Goal: Transaction & Acquisition: Purchase product/service

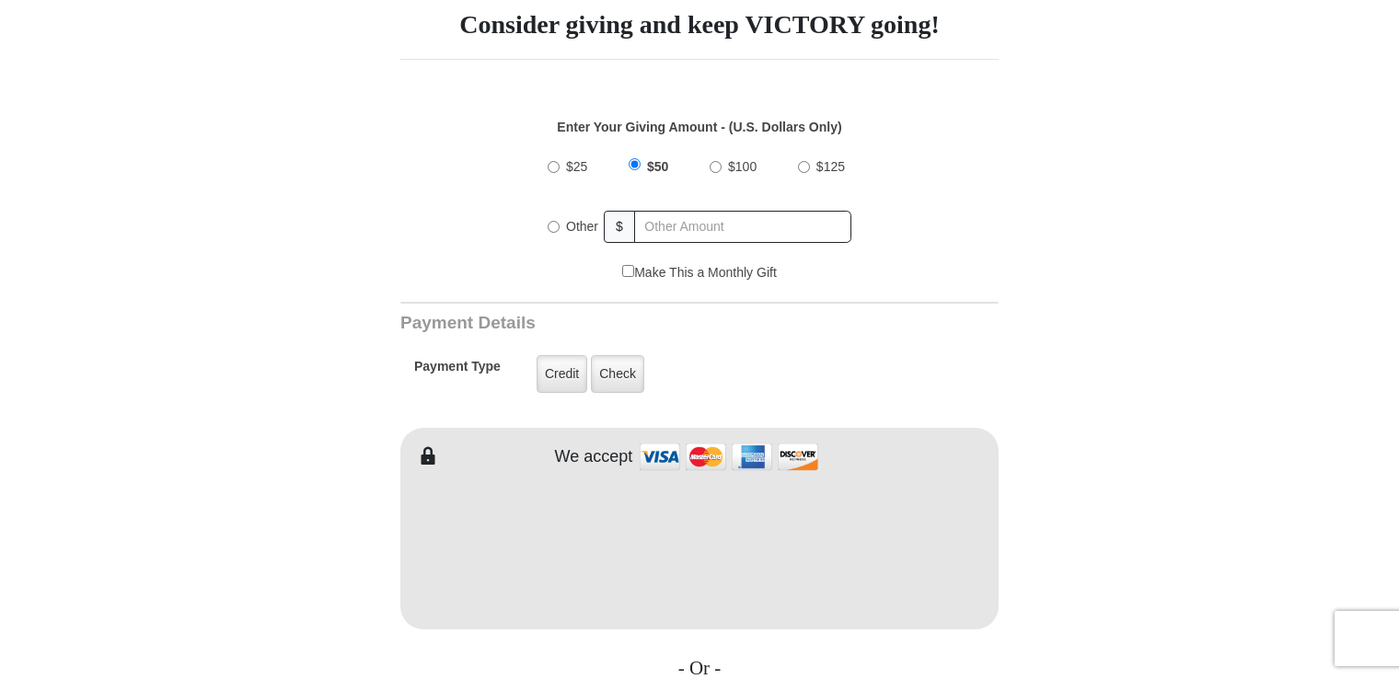
scroll to position [552, 0]
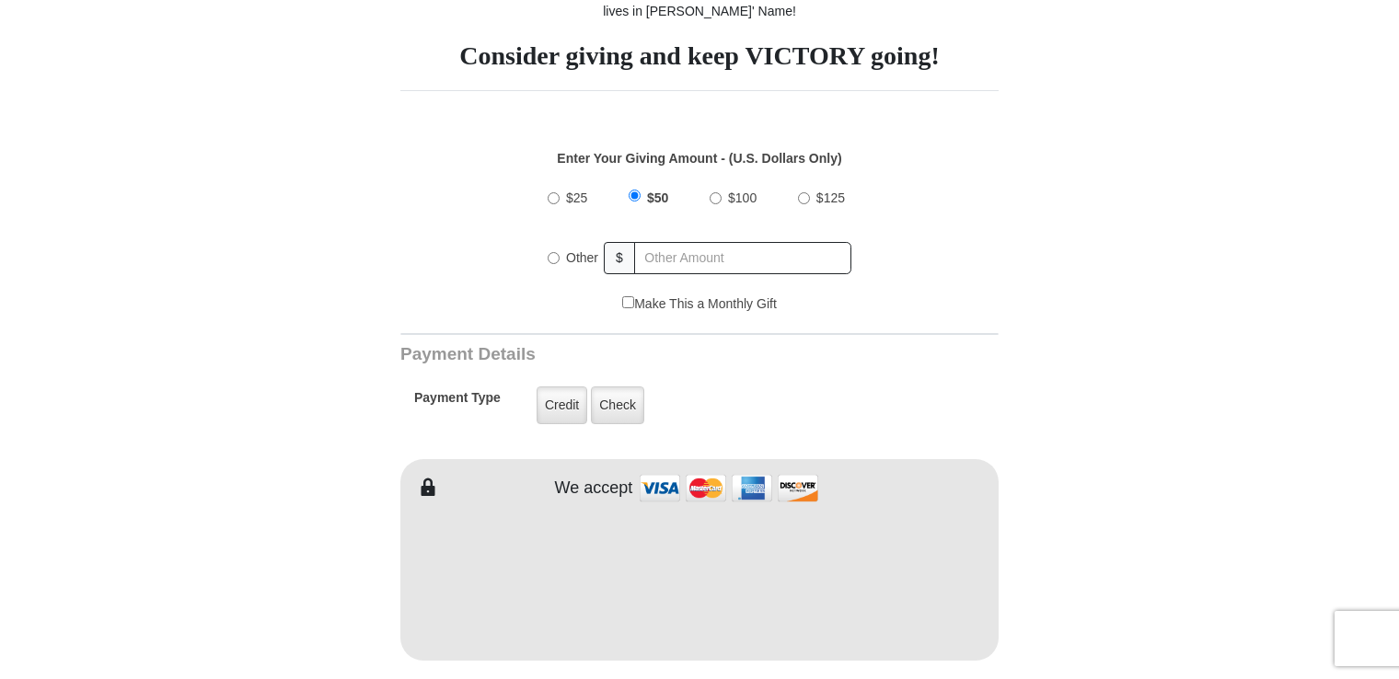
click at [556, 254] on input "Other" at bounding box center [554, 258] width 12 height 12
radio input "true"
type input "135.00"
click at [611, 414] on label "Check" at bounding box center [617, 406] width 53 height 38
click at [0, 0] on input "Check" at bounding box center [0, 0] width 0 height 0
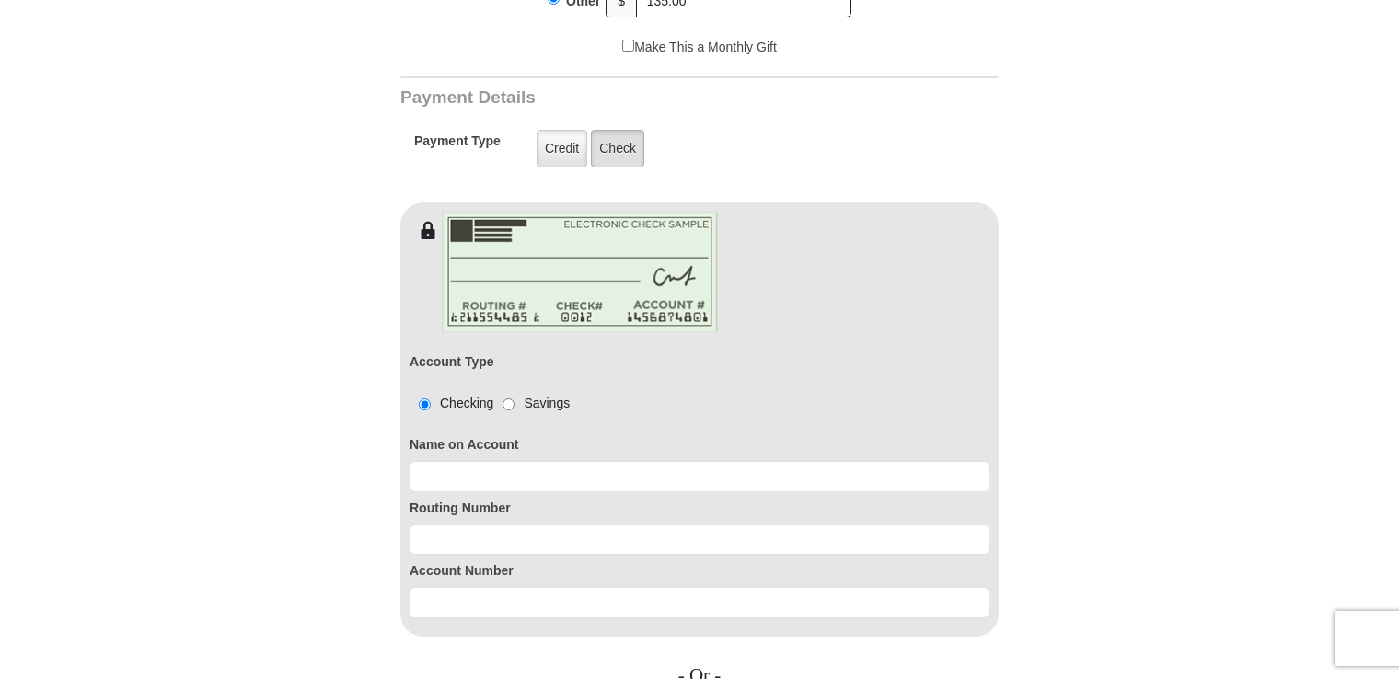
scroll to position [828, 0]
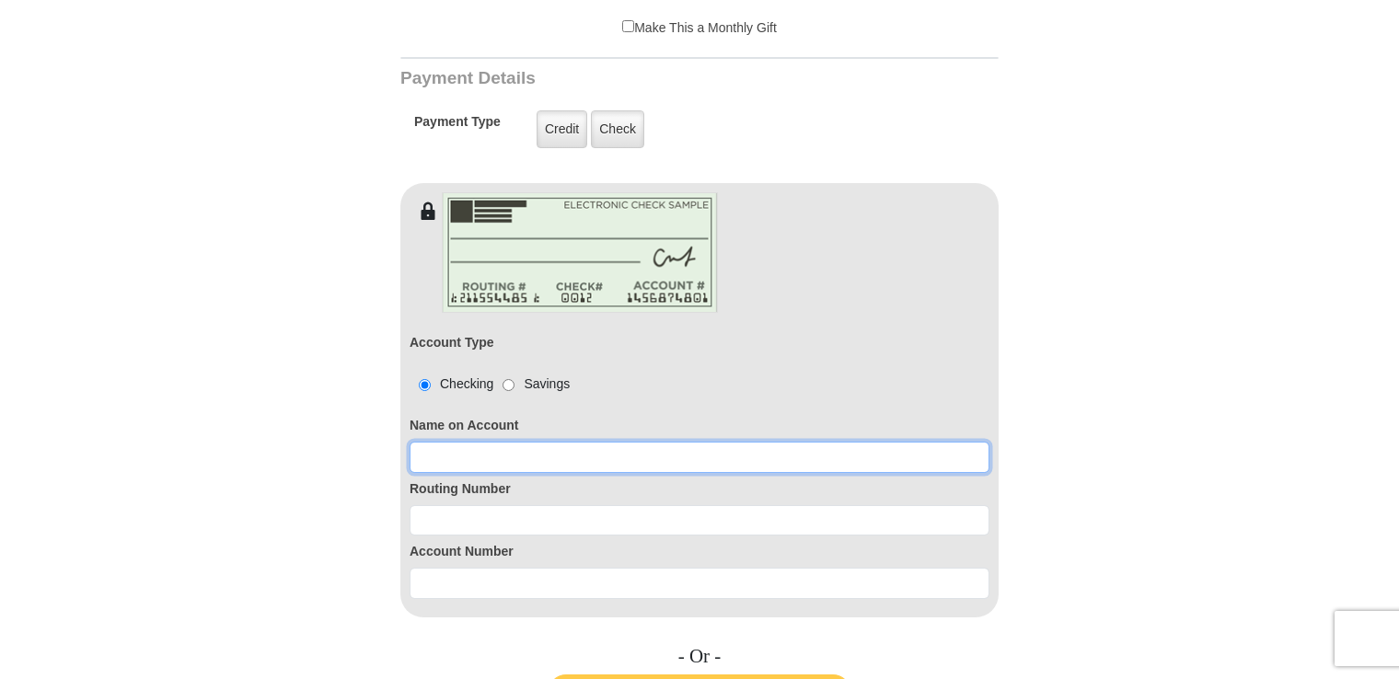
click at [526, 463] on input at bounding box center [700, 457] width 580 height 31
type input "[PERSON_NAME]"
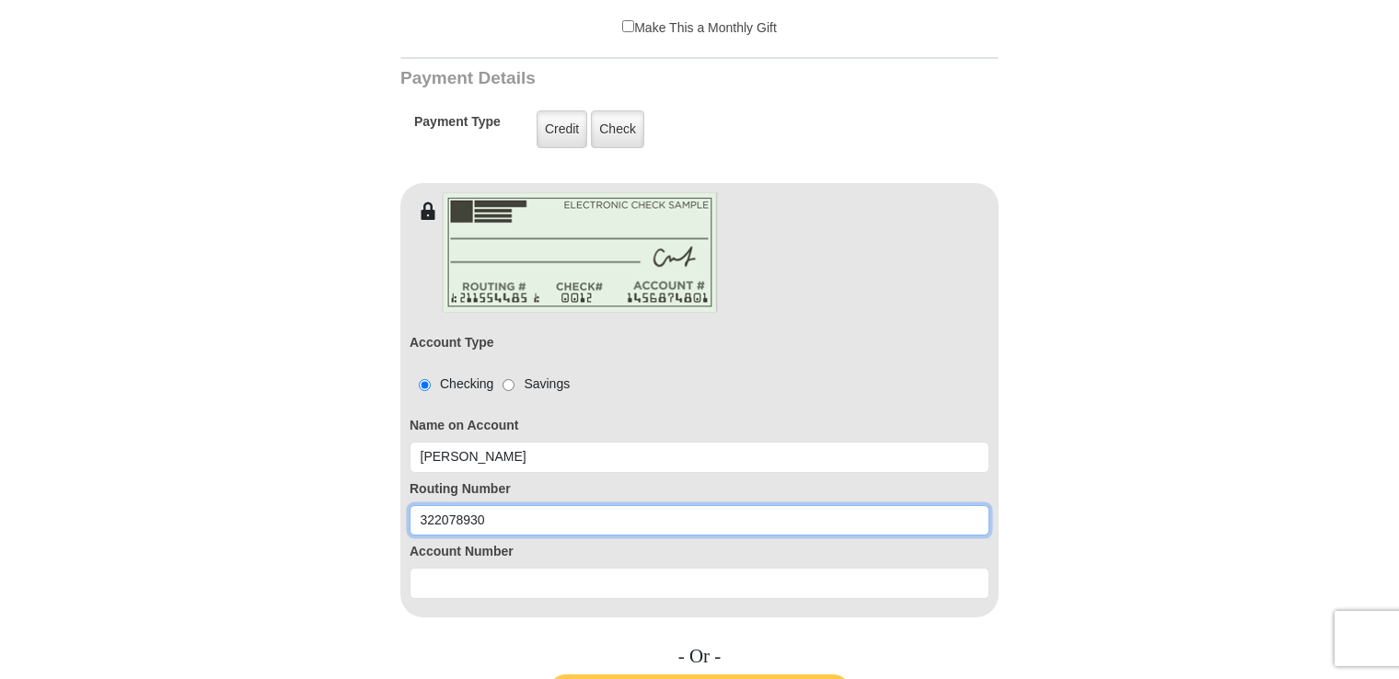
type input "322078930"
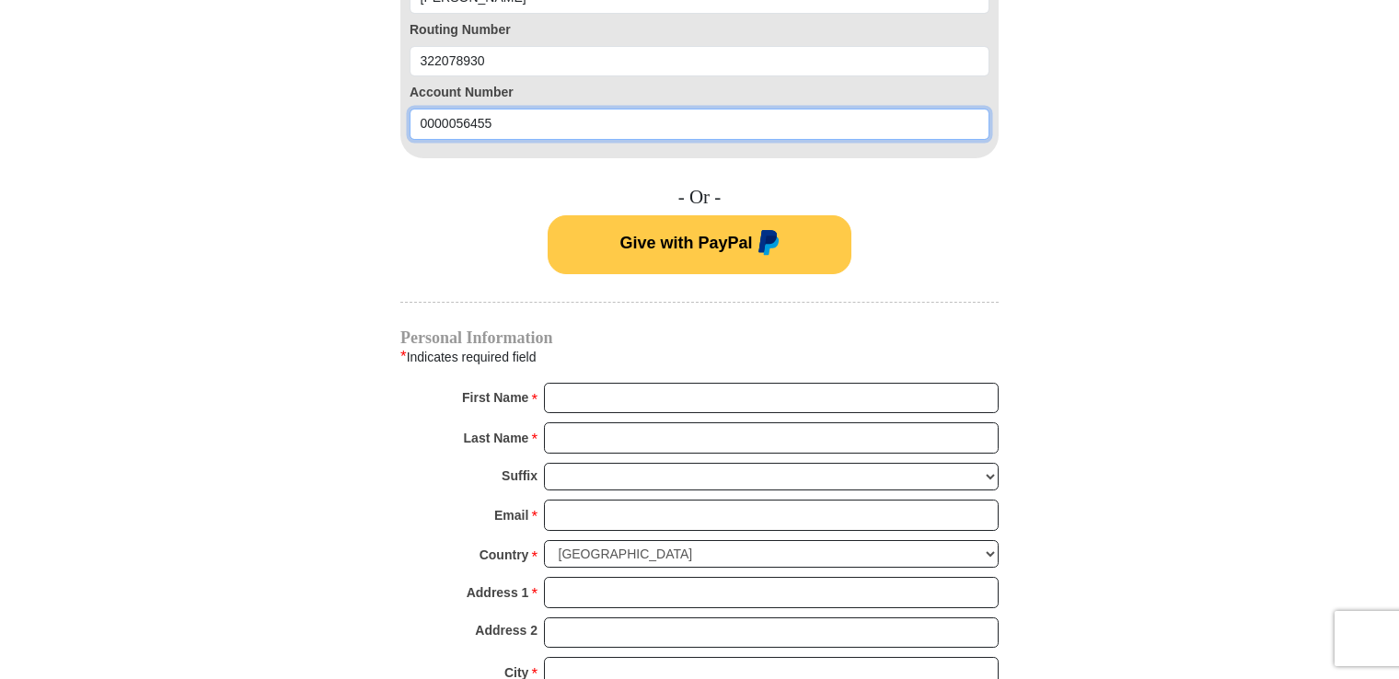
scroll to position [1289, 0]
type input "0000056455"
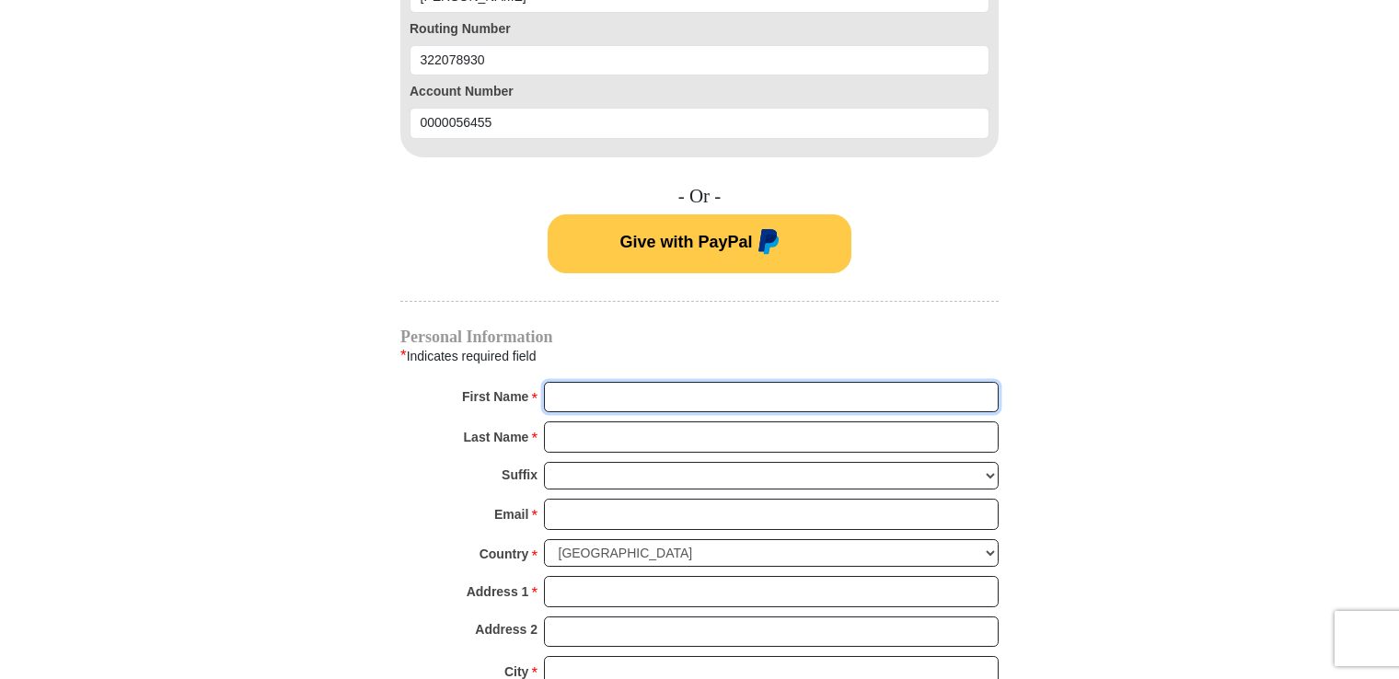
click at [668, 404] on input "First Name *" at bounding box center [771, 397] width 455 height 31
type input "[PERSON_NAME]"
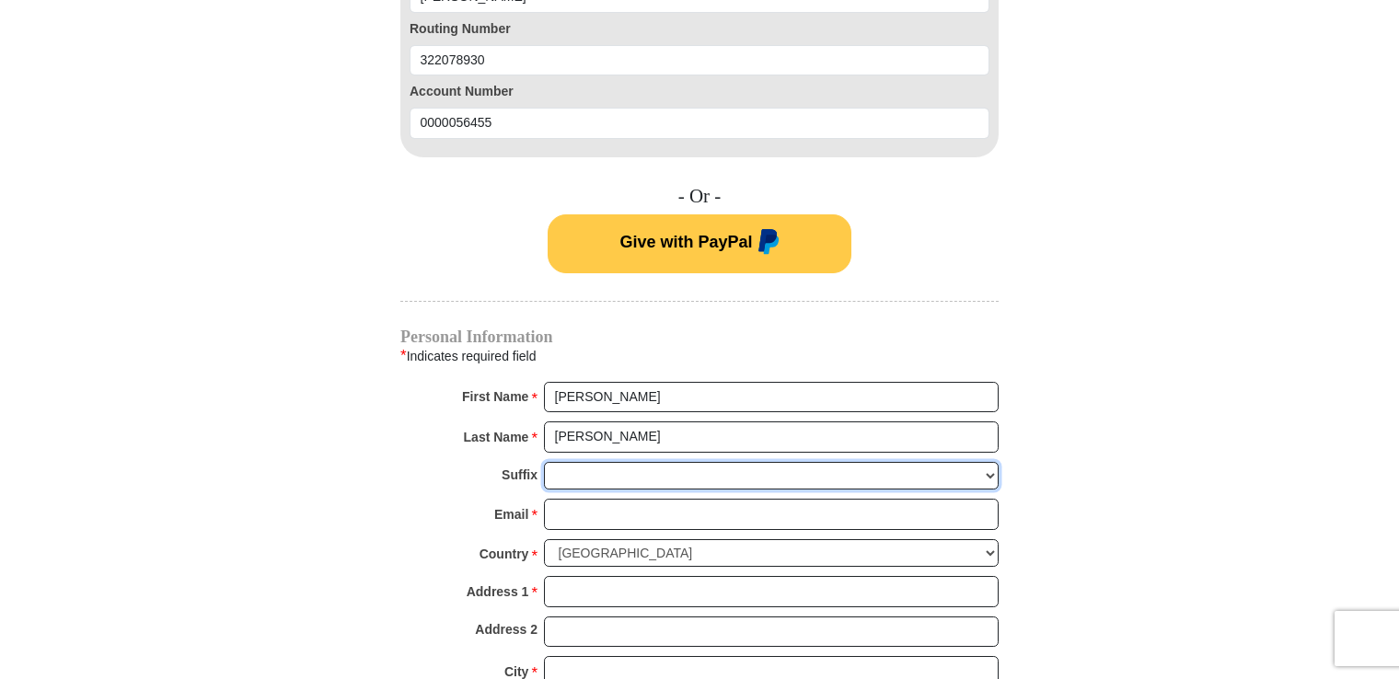
type input "[EMAIL_ADDRESS][DOMAIN_NAME]"
type input "[STREET_ADDRESS]"
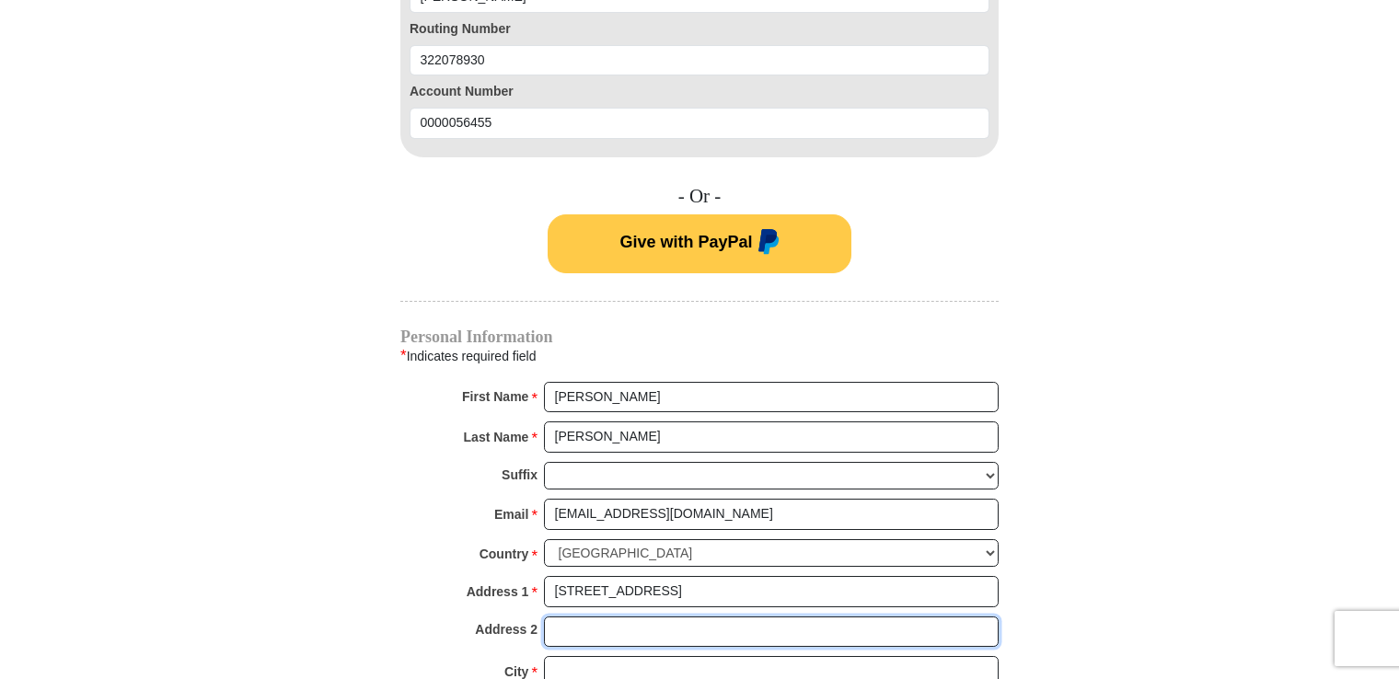
type input "Littlerock, [GEOGRAPHIC_DATA]"
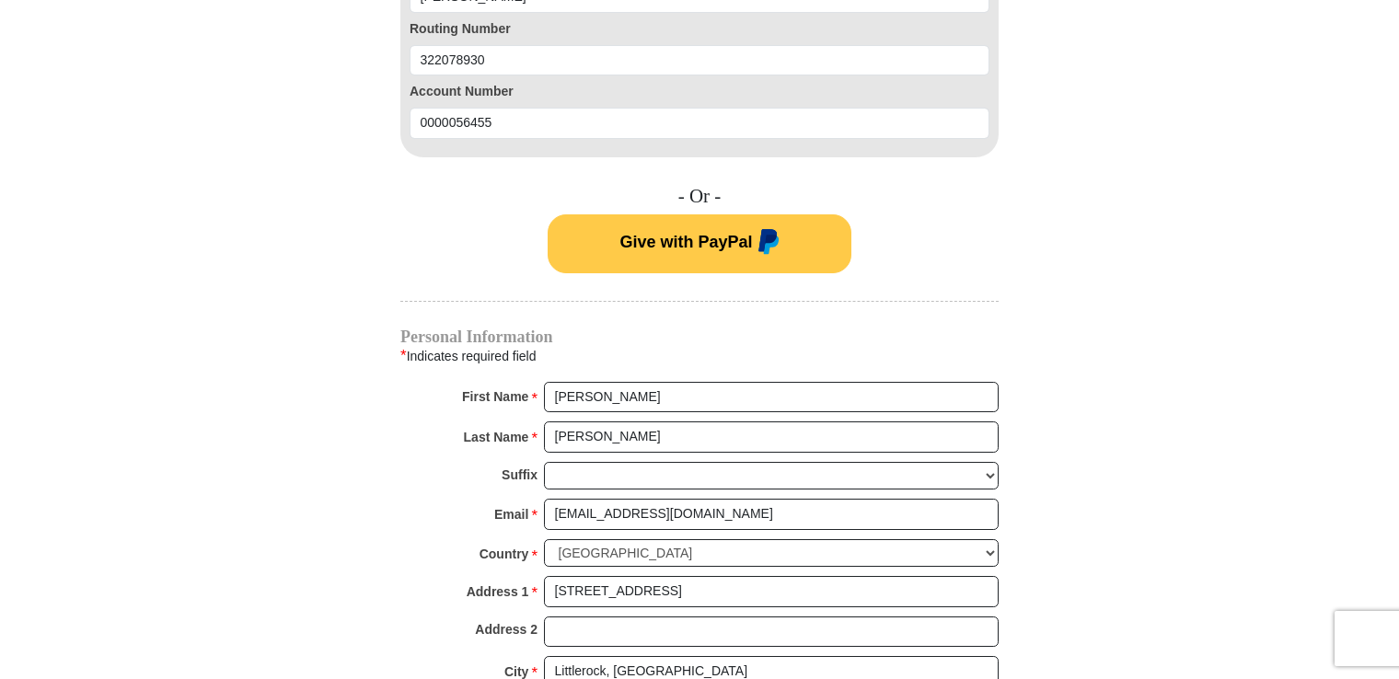
select select "CA"
type input "93543"
type input "6619441589"
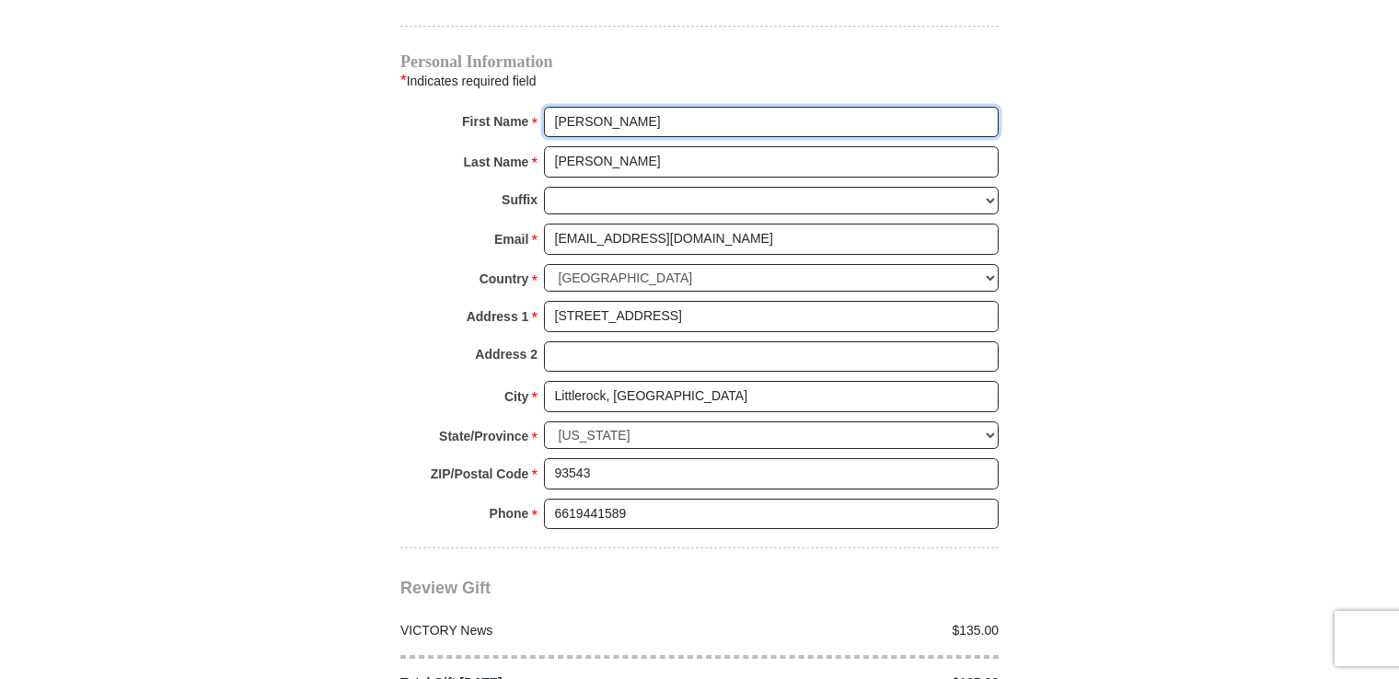
scroll to position [1565, 0]
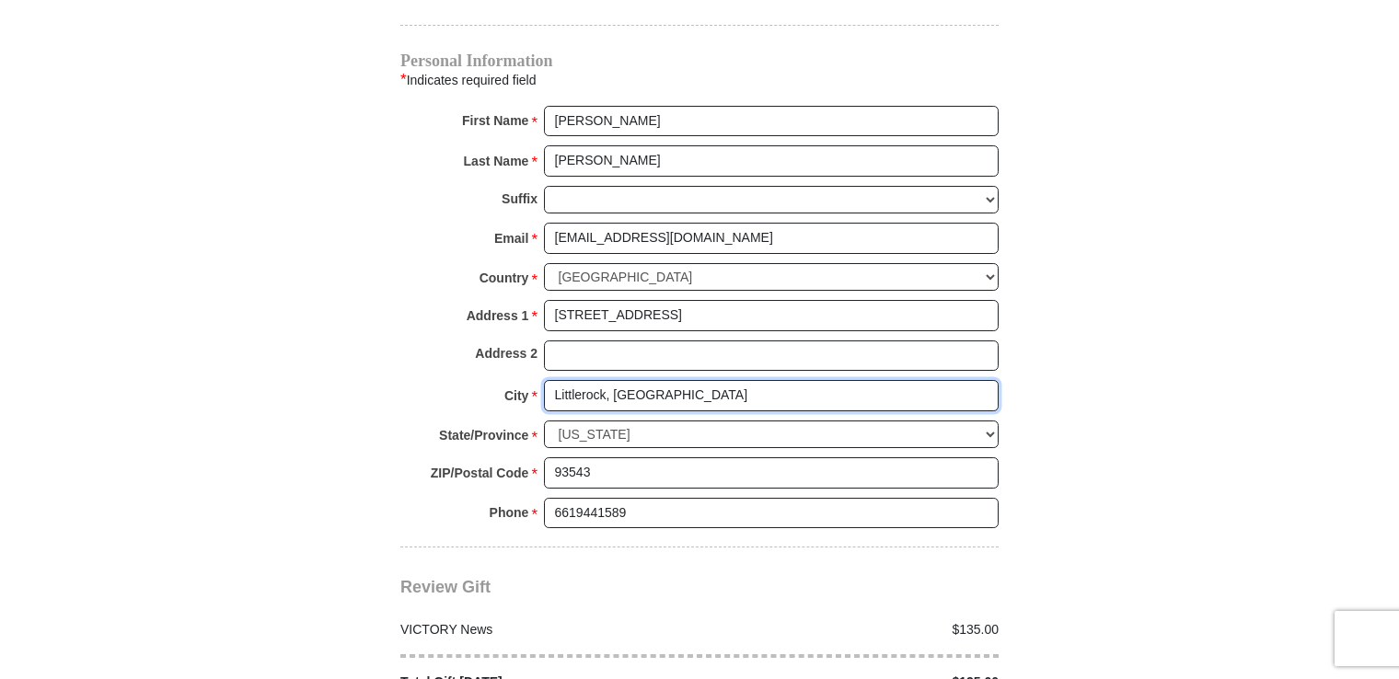
click at [718, 380] on input "Littlerock, [GEOGRAPHIC_DATA]" at bounding box center [771, 395] width 455 height 31
type input "Littlerock"
click at [561, 426] on select "Choose [US_STATE] [US_STATE] [US_STATE] [US_STATE] [US_STATE] Armed Forces Amer…" at bounding box center [771, 435] width 455 height 29
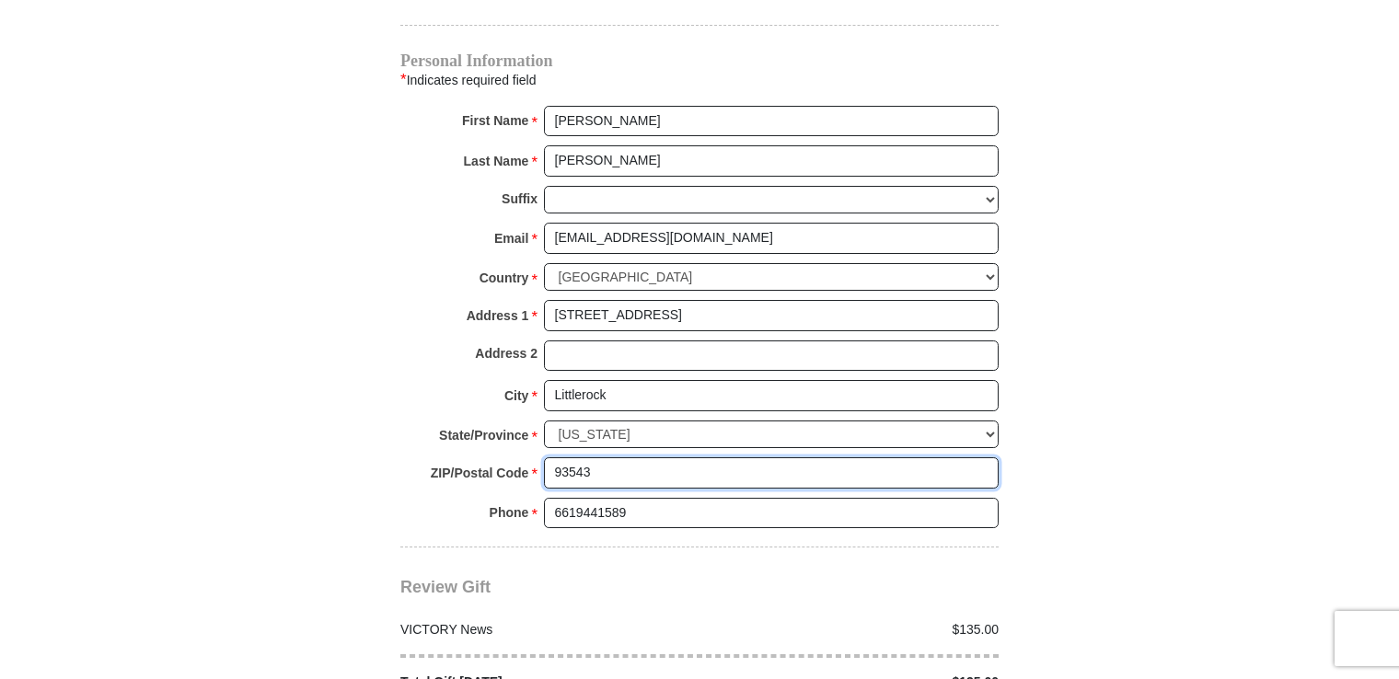
click at [652, 480] on input "93543" at bounding box center [771, 472] width 455 height 31
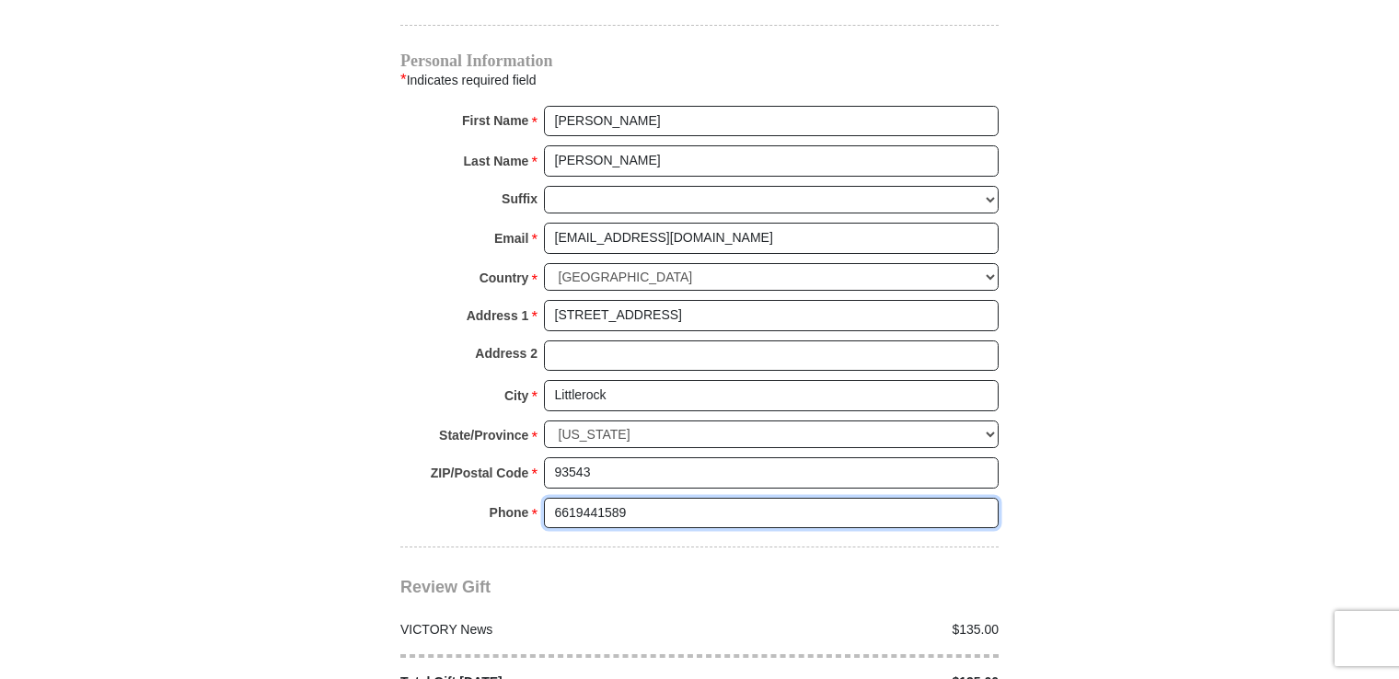
click at [884, 498] on input "6619441589" at bounding box center [771, 513] width 455 height 31
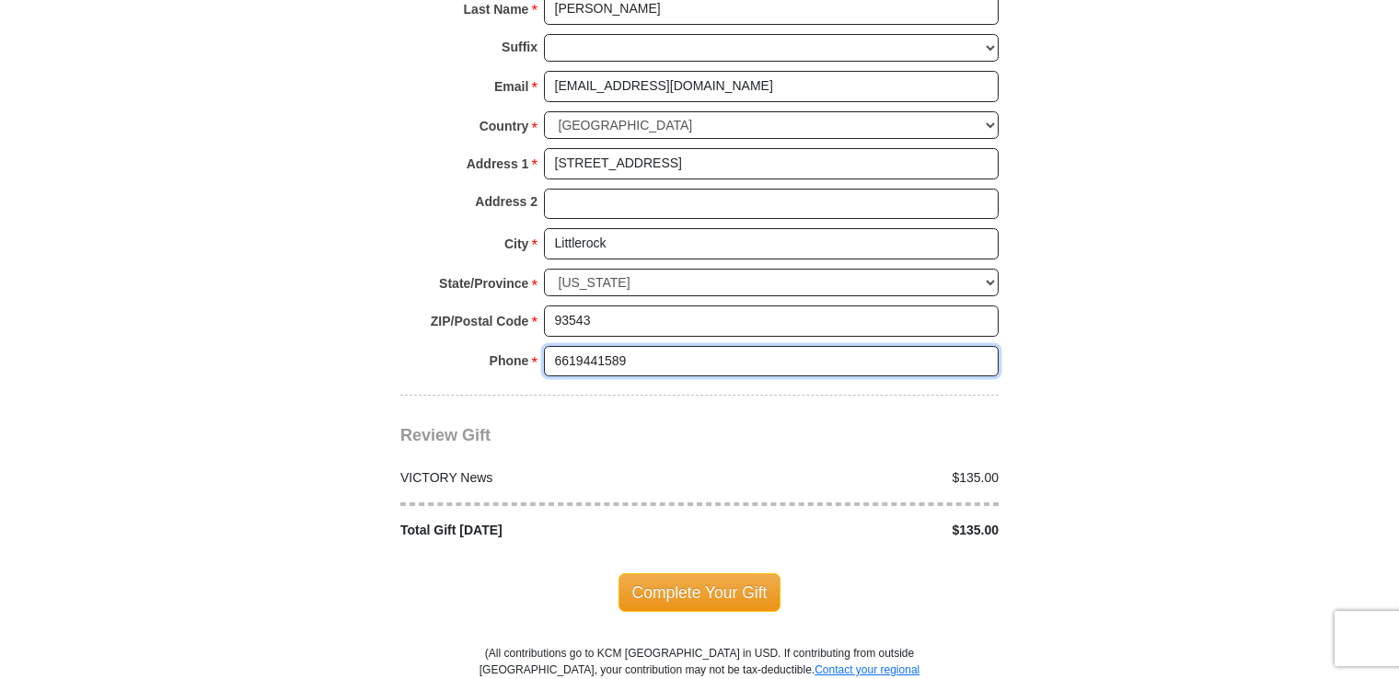
scroll to position [1749, 0]
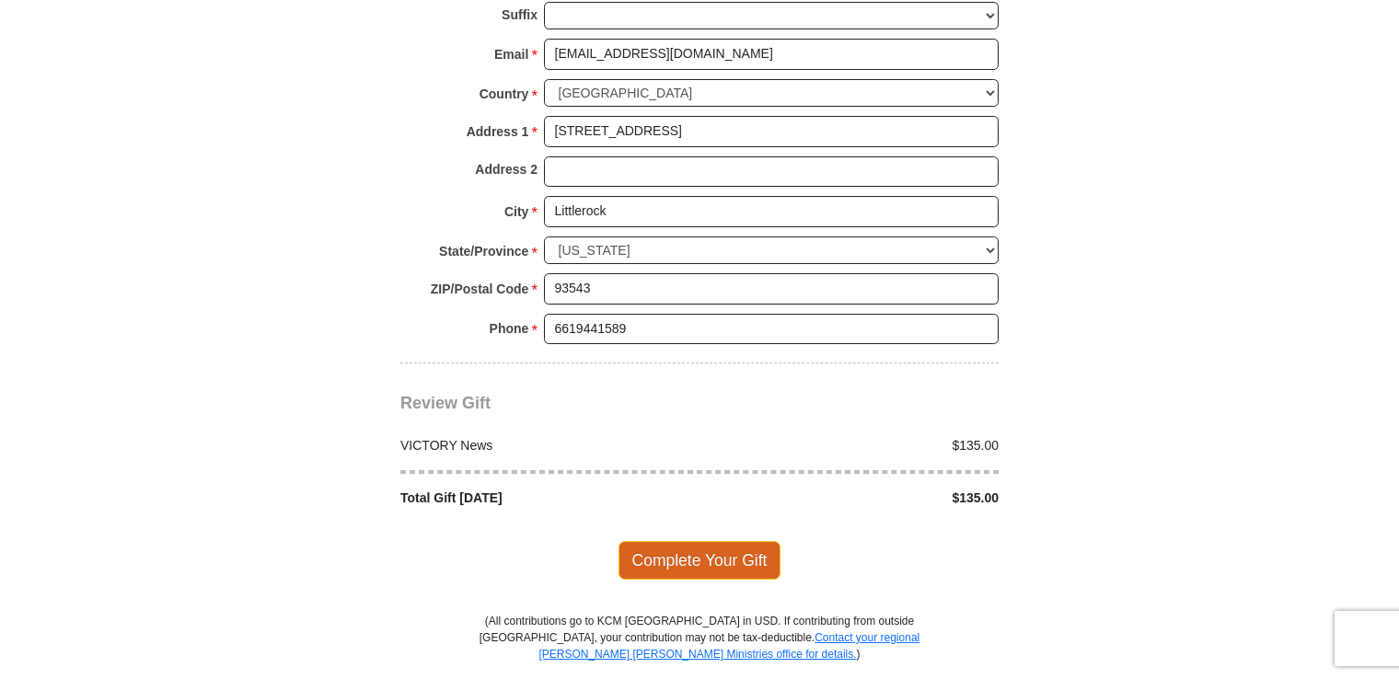
click at [712, 544] on span "Complete Your Gift" at bounding box center [699, 560] width 163 height 39
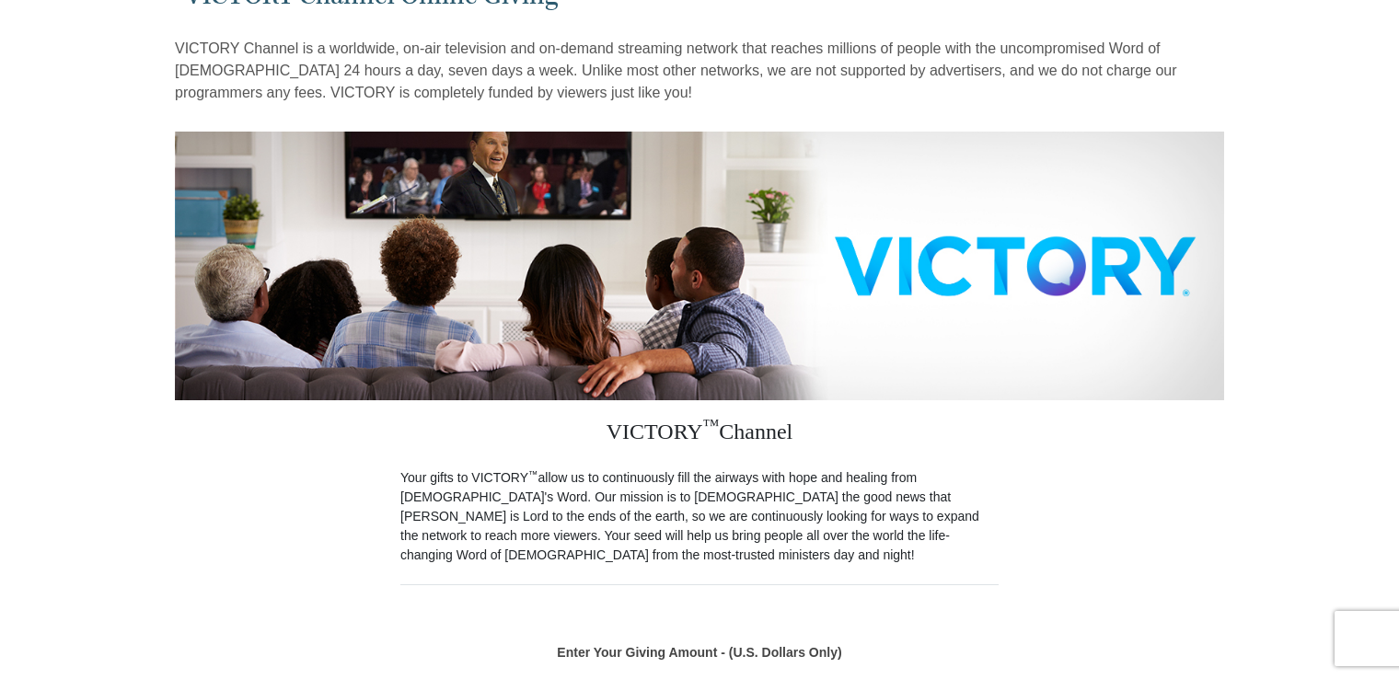
scroll to position [552, 0]
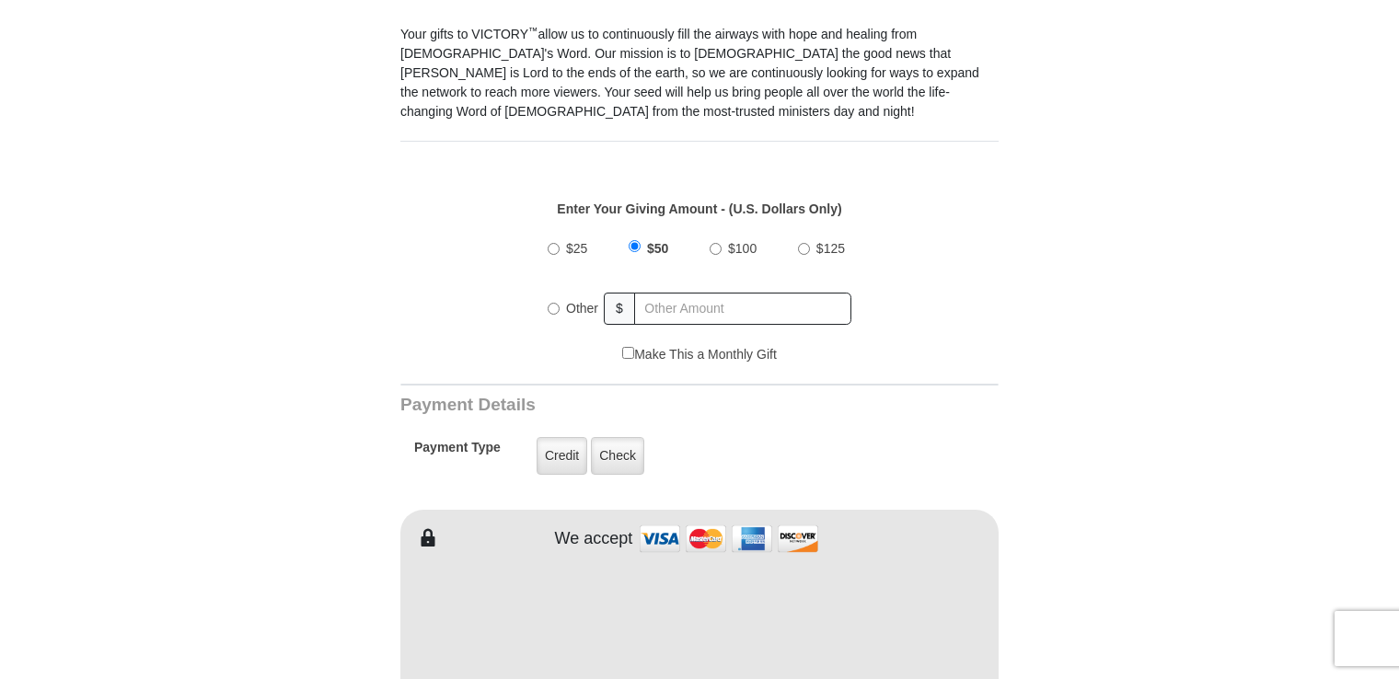
click at [554, 303] on input "Other" at bounding box center [554, 309] width 12 height 12
radio input "true"
type input "325.00"
click at [611, 438] on label "Check" at bounding box center [617, 456] width 53 height 38
click at [0, 0] on input "Check" at bounding box center [0, 0] width 0 height 0
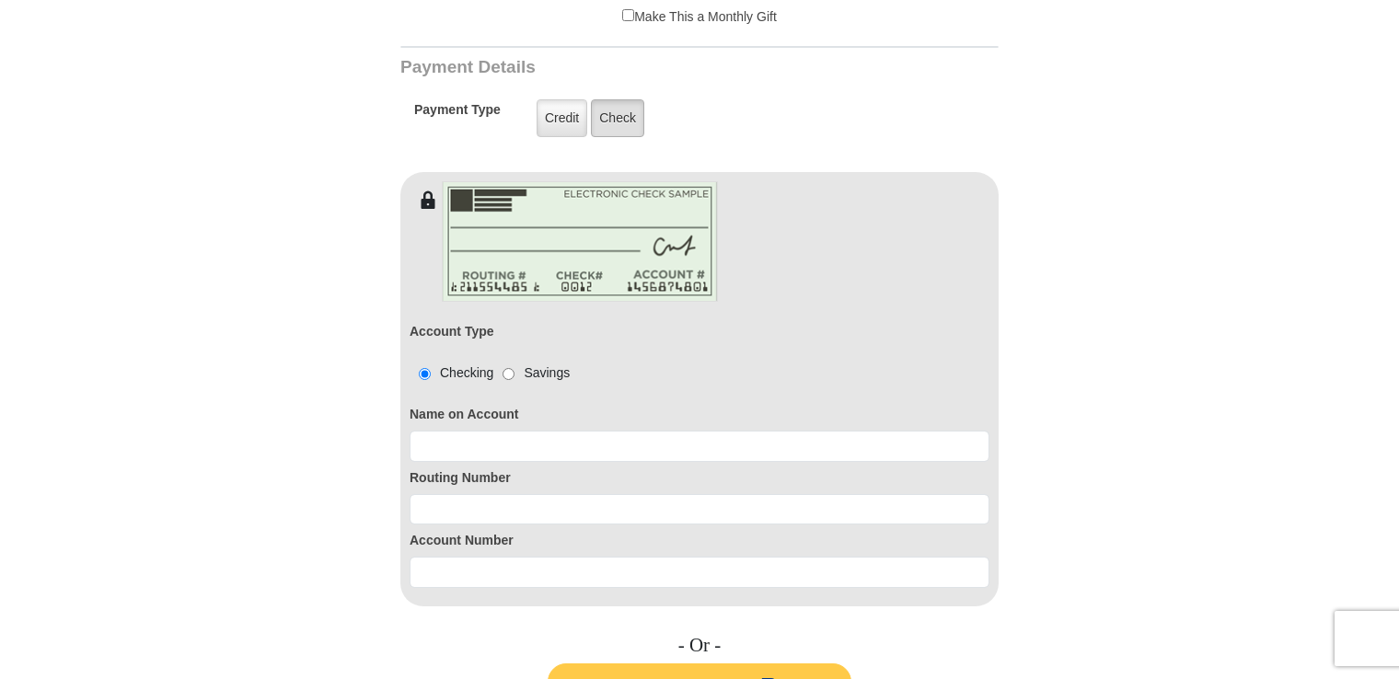
scroll to position [920, 0]
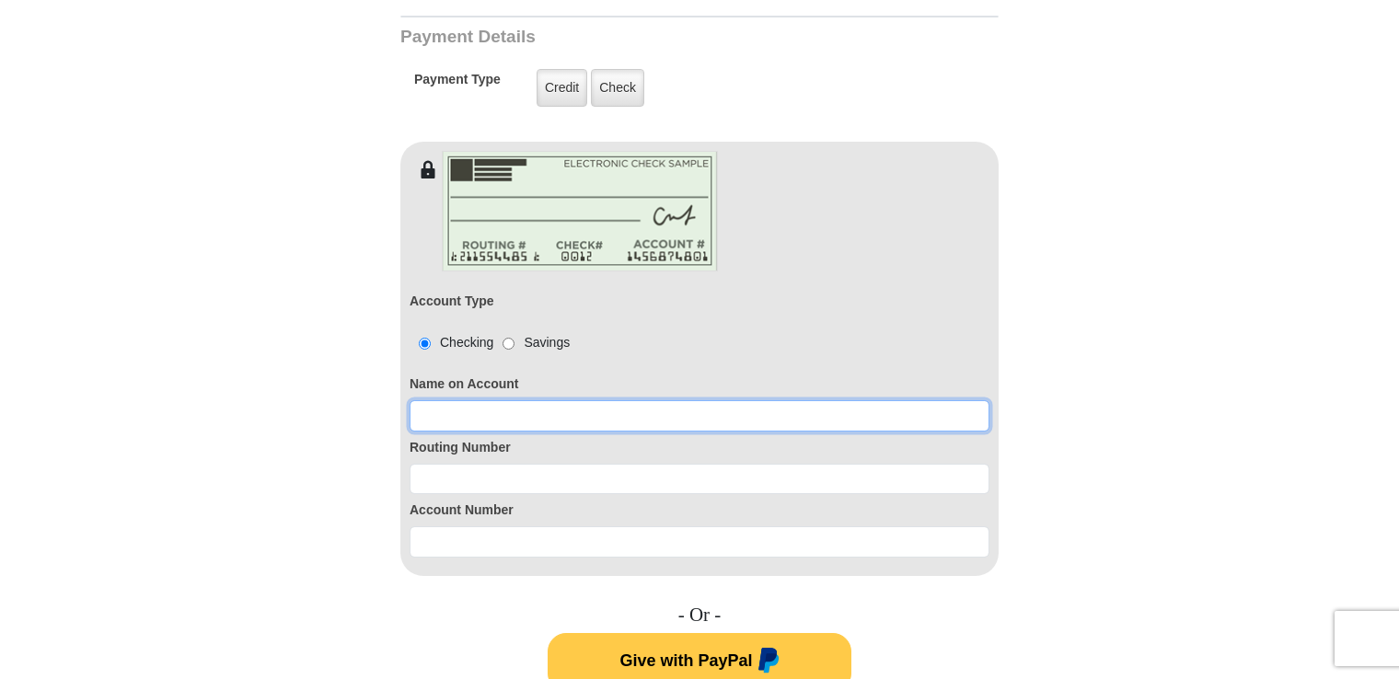
click at [584, 400] on input at bounding box center [700, 415] width 580 height 31
type input "[PERSON_NAME]"
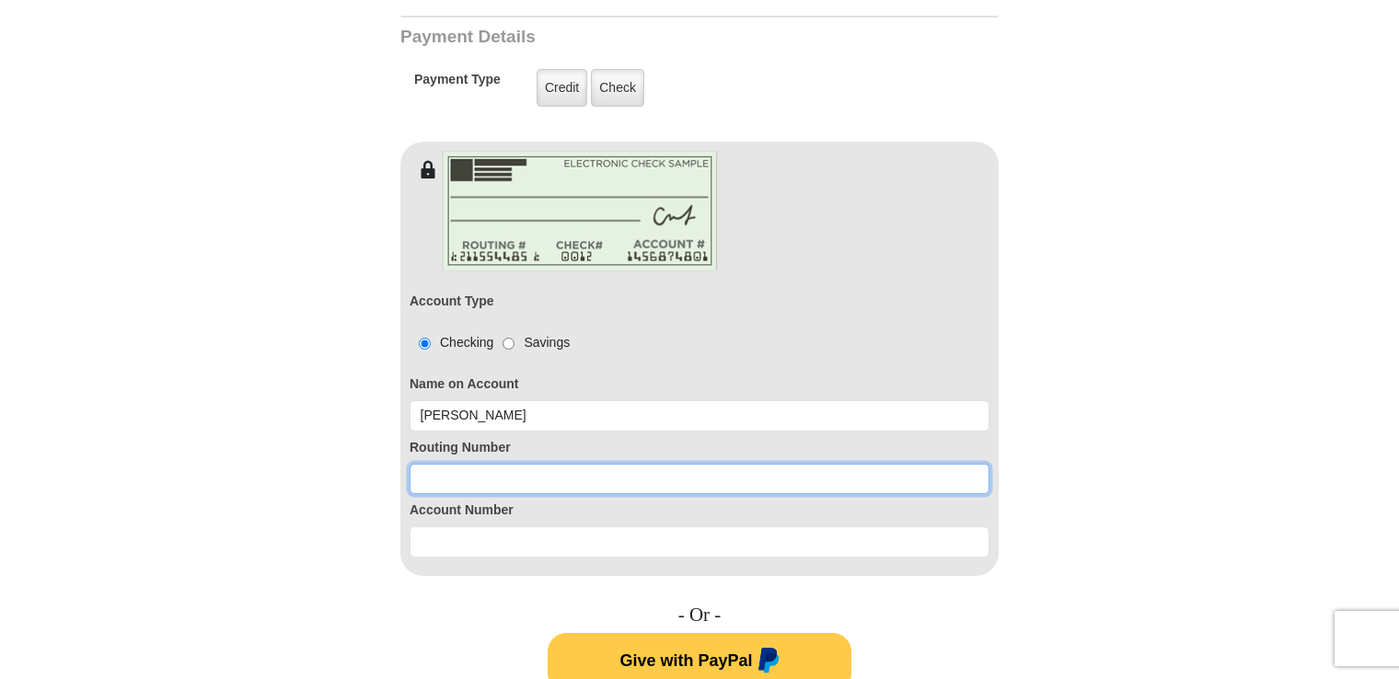
type input "[PERSON_NAME]"
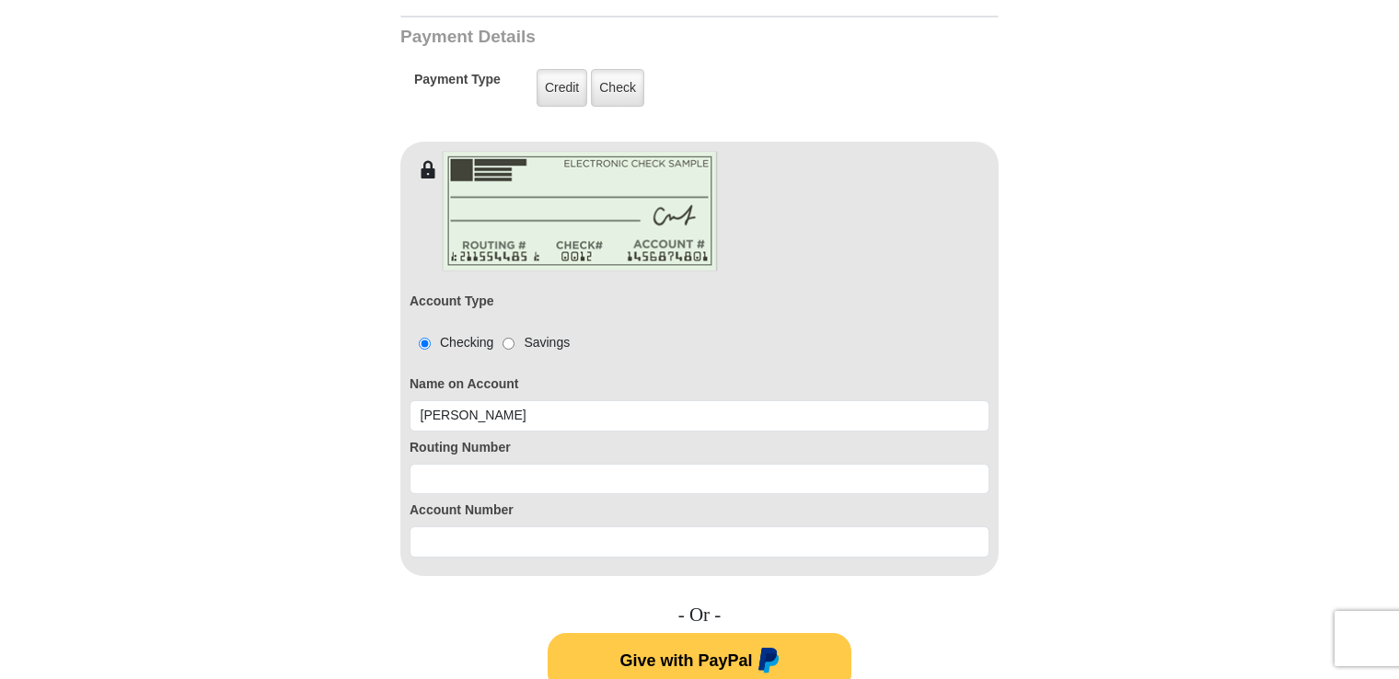
type input "[EMAIL_ADDRESS][DOMAIN_NAME]"
type input "[STREET_ADDRESS]"
type input "Littlerock"
select select "CA"
type input "93543"
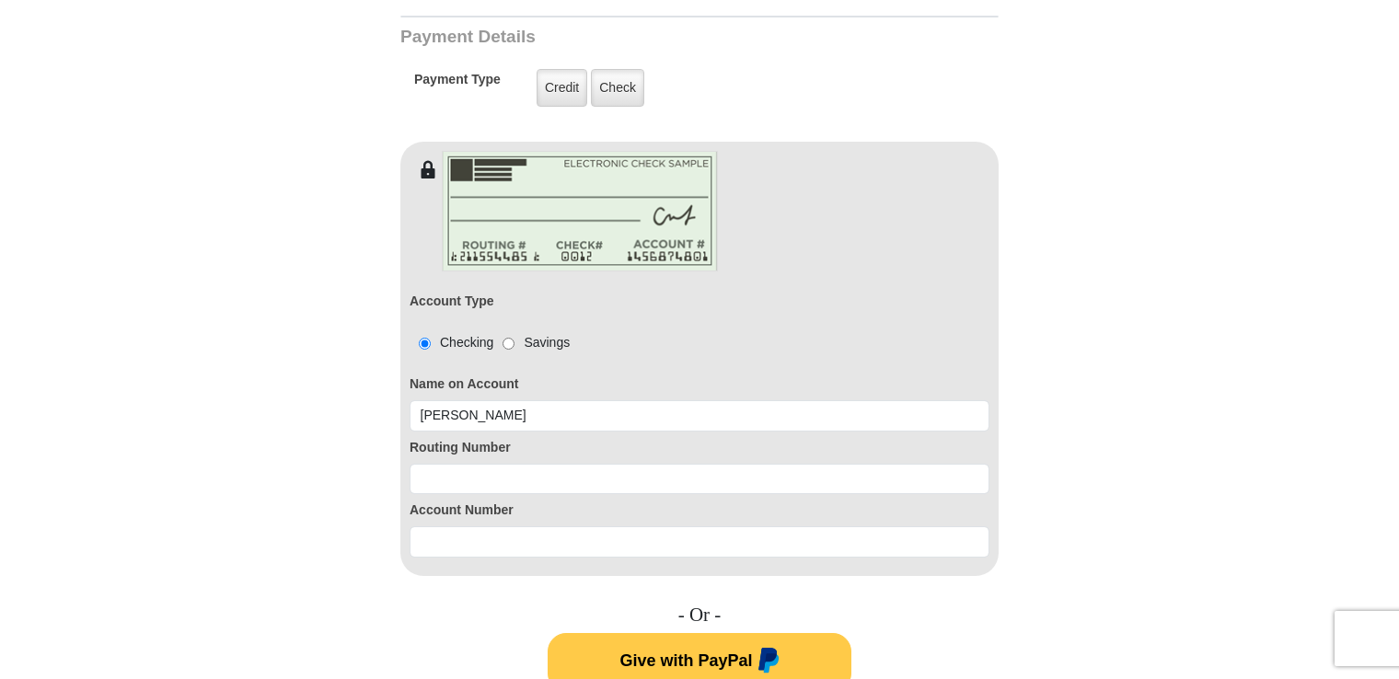
type input "6619441589"
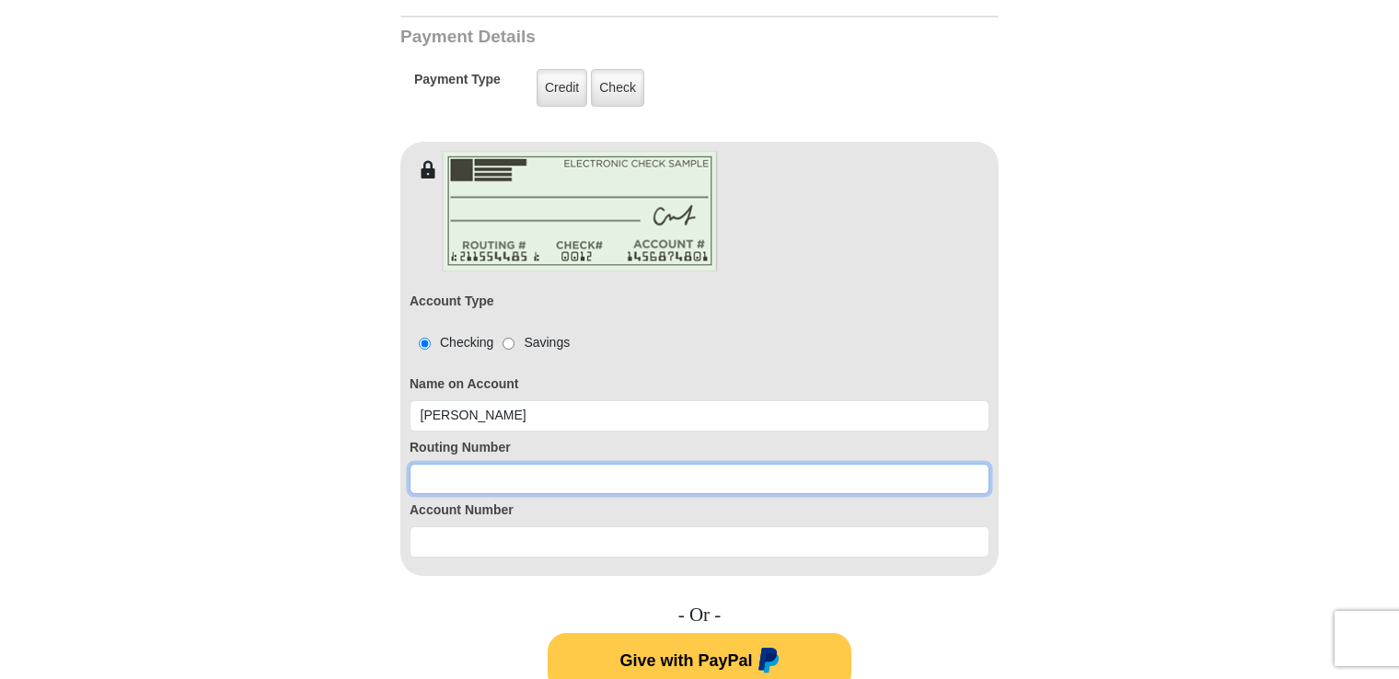
click at [503, 464] on input at bounding box center [700, 479] width 580 height 31
type input "322078930"
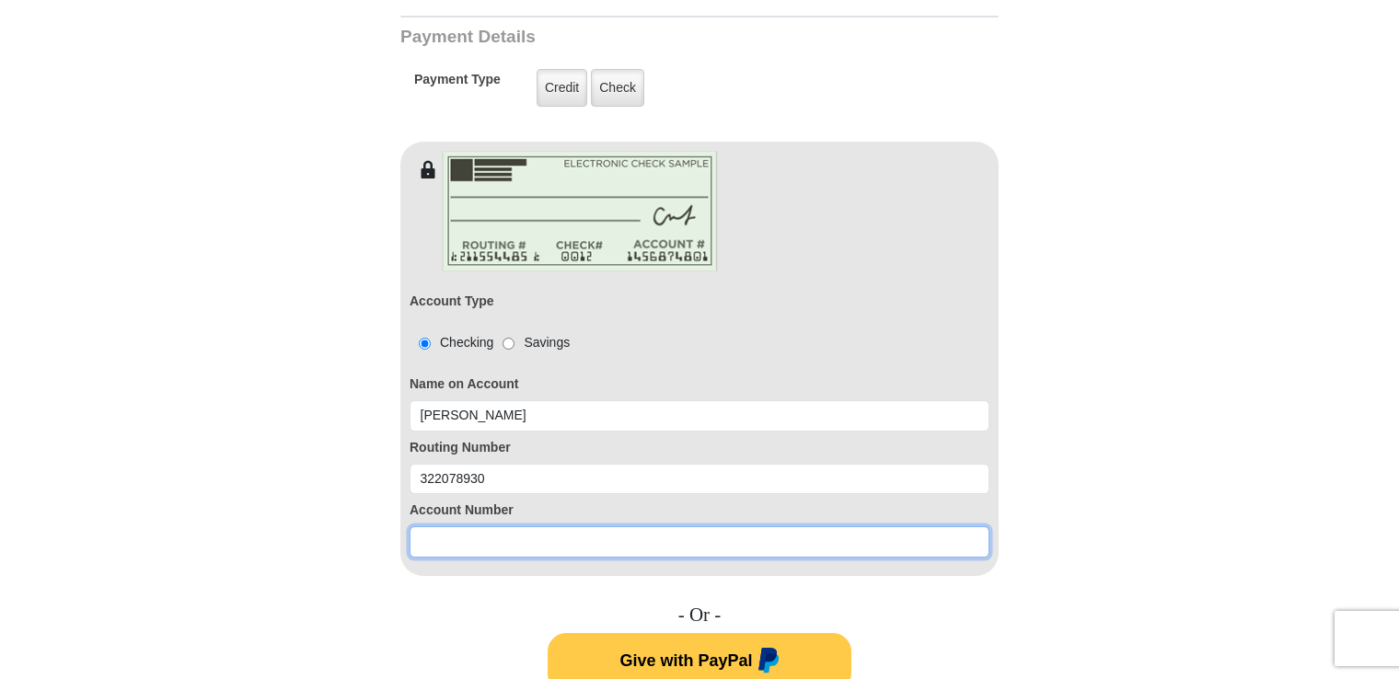
click at [471, 526] on input at bounding box center [700, 541] width 580 height 31
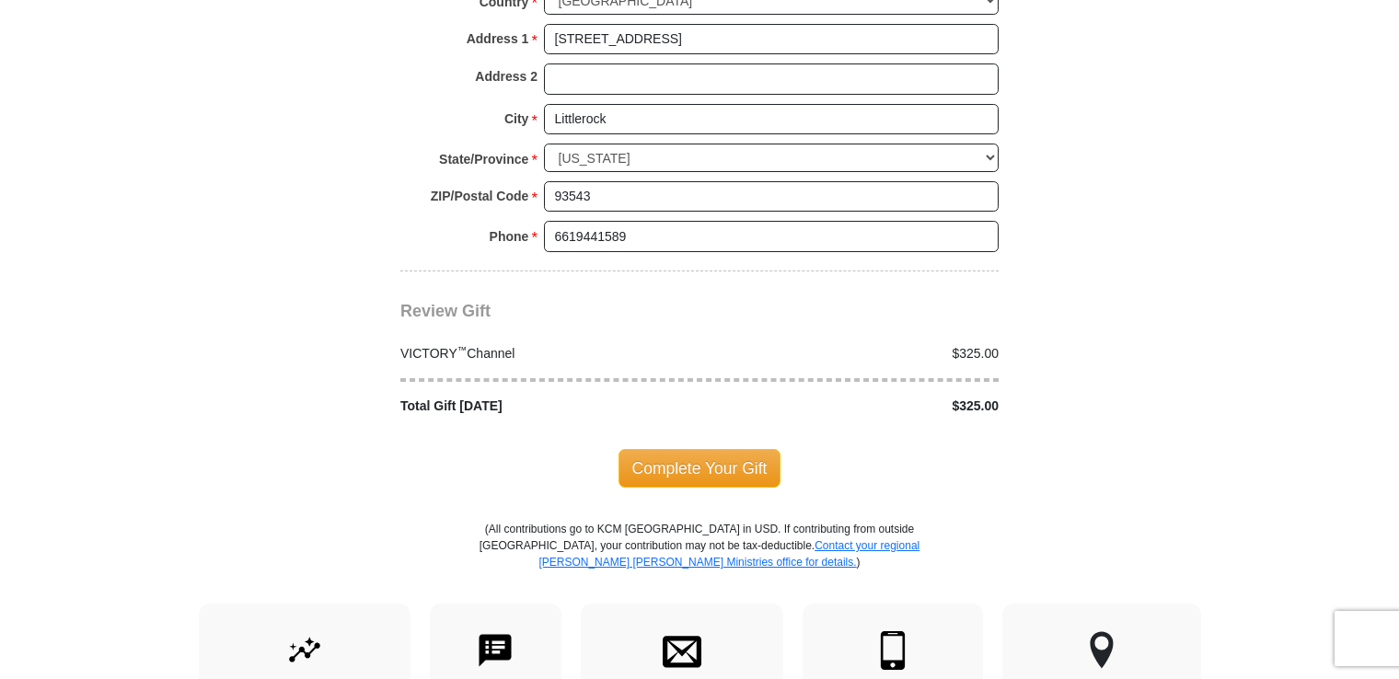
scroll to position [1933, 0]
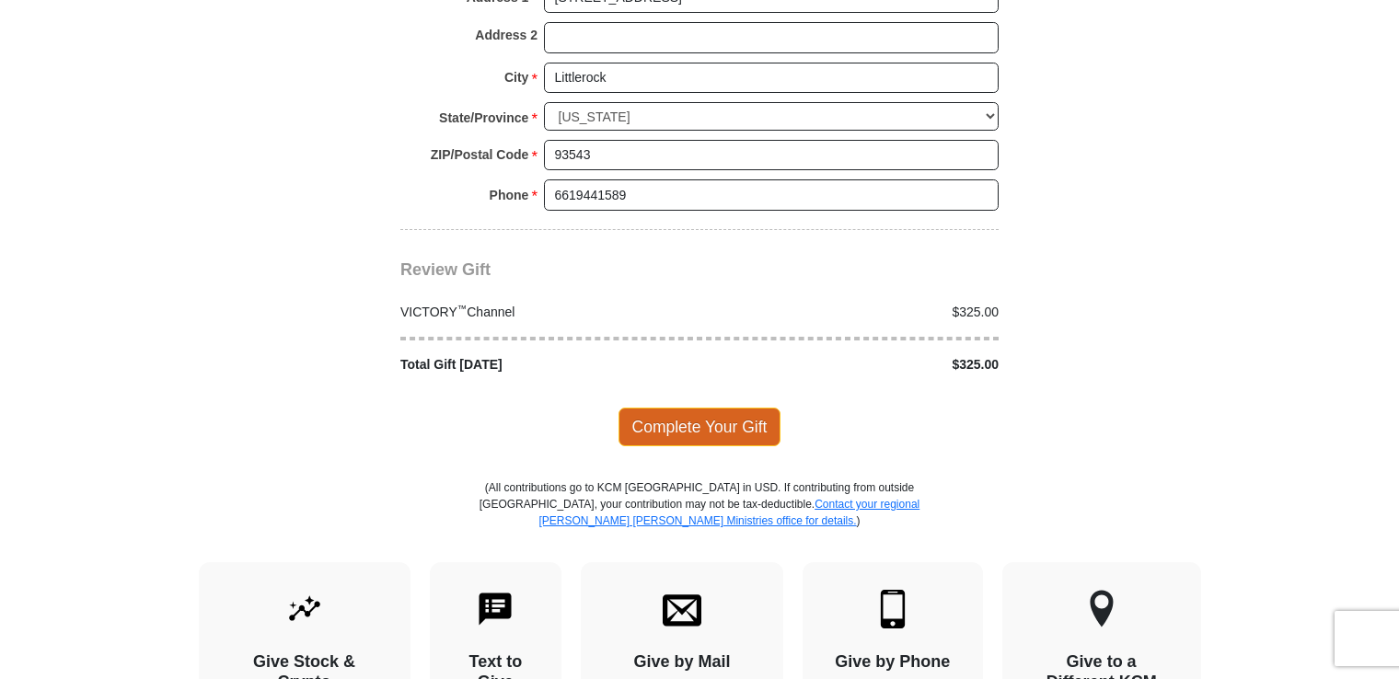
type input "0000056455"
click at [688, 408] on span "Complete Your Gift" at bounding box center [699, 427] width 163 height 39
